Goal: Task Accomplishment & Management: Use online tool/utility

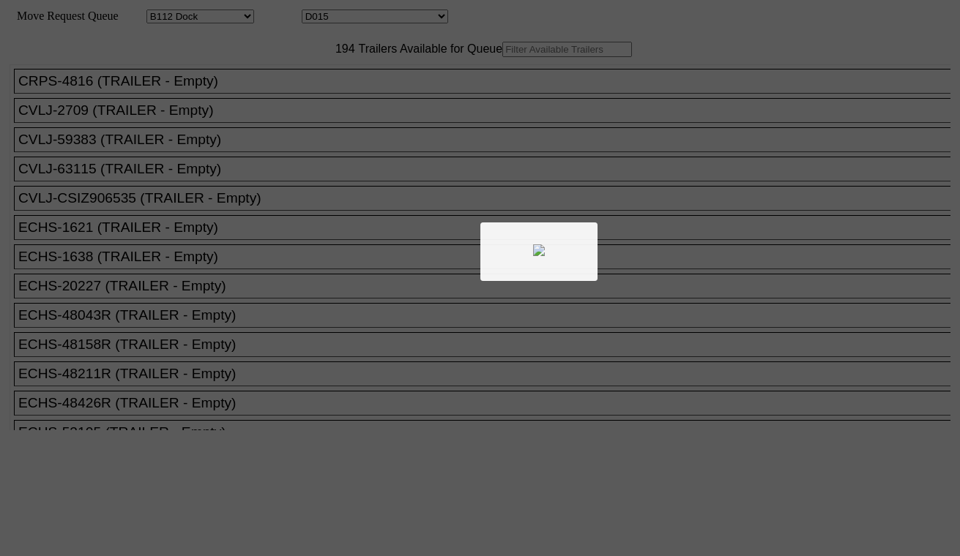
select select "121"
select select "3261"
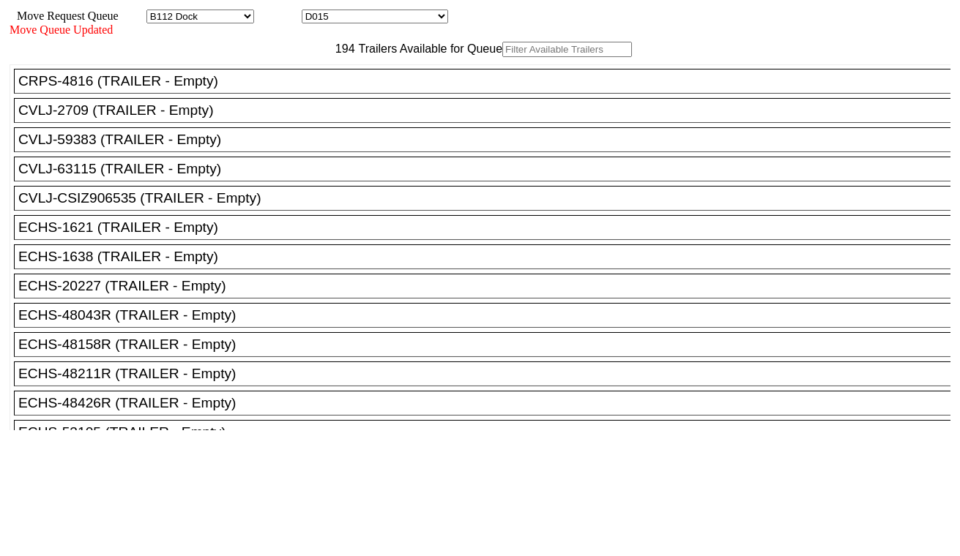
drag, startPoint x: 305, startPoint y: 96, endPoint x: 301, endPoint y: 81, distance: 15.3
click at [502, 57] on input "text" at bounding box center [567, 49] width 130 height 15
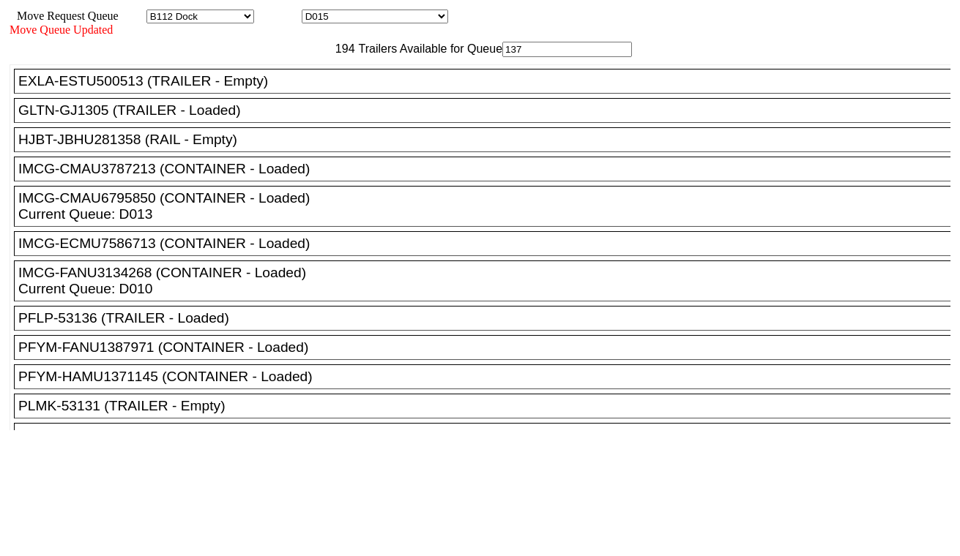
type input "1372"
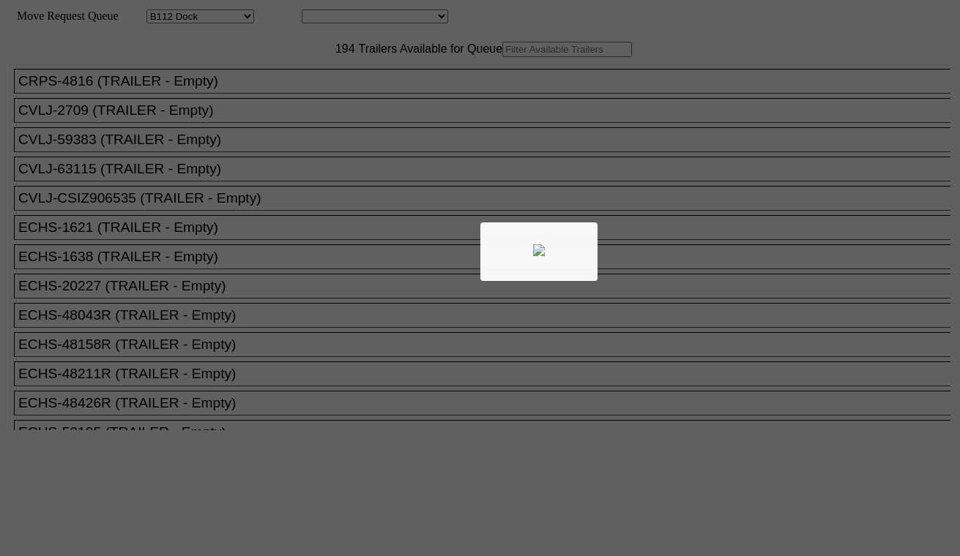
select select "121"
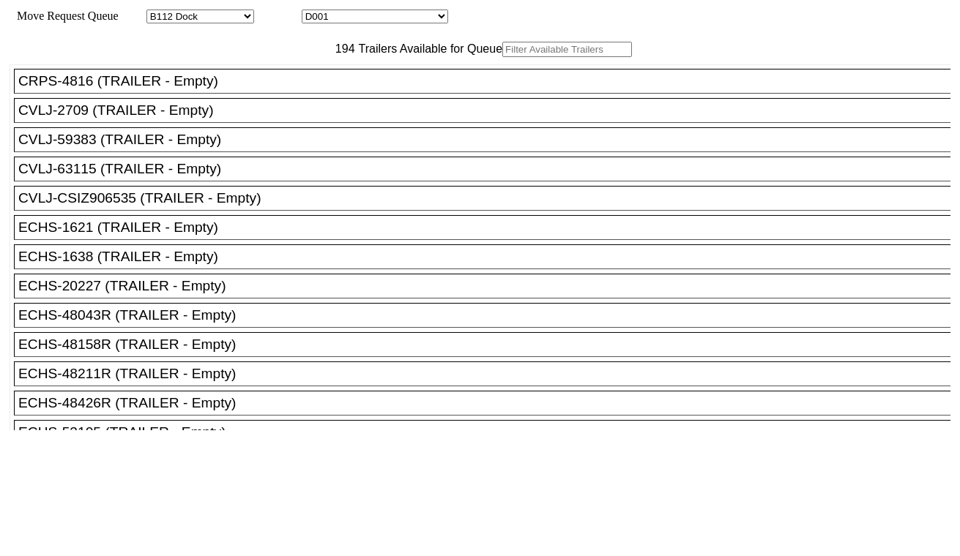
click at [502, 57] on input "text" at bounding box center [567, 49] width 130 height 15
paste input "TXGU8808776"
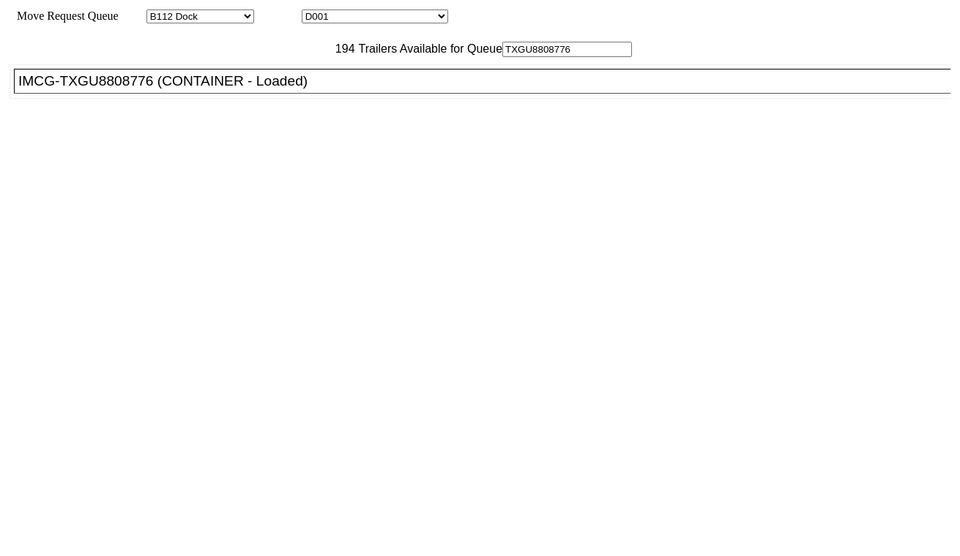
type input "TXGU8808776"
click at [302, 89] on div "IMCG-TXGU8808776 (CONTAINER - Loaded)" at bounding box center [488, 81] width 941 height 16
